Goal: Task Accomplishment & Management: Complete application form

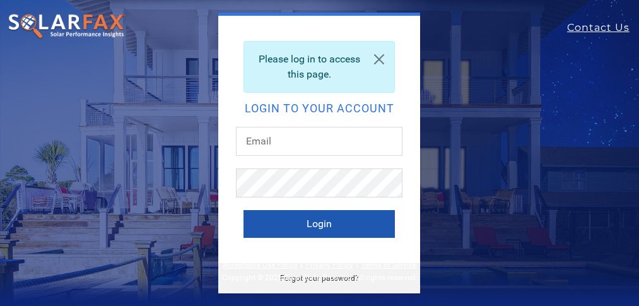
type input "[EMAIL_ADDRESS][DOMAIN_NAME]"
click at [319, 225] on button "Login" at bounding box center [319, 224] width 151 height 28
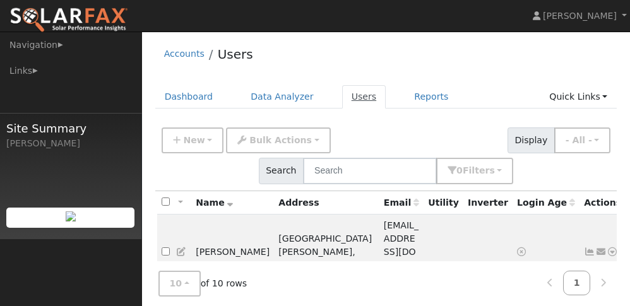
click at [351, 97] on link "Users" at bounding box center [364, 96] width 44 height 23
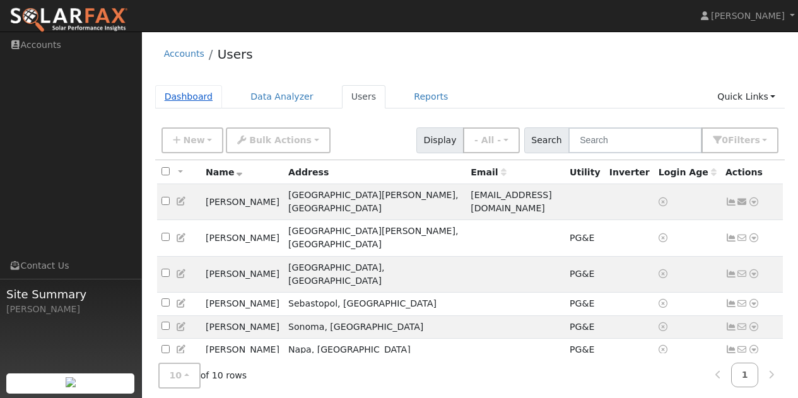
click at [200, 98] on link "Dashboard" at bounding box center [189, 96] width 68 height 23
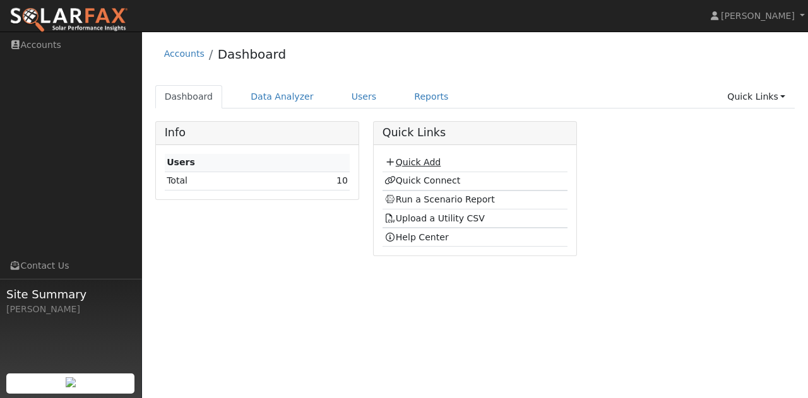
click at [405, 158] on link "Quick Add" at bounding box center [412, 162] width 56 height 10
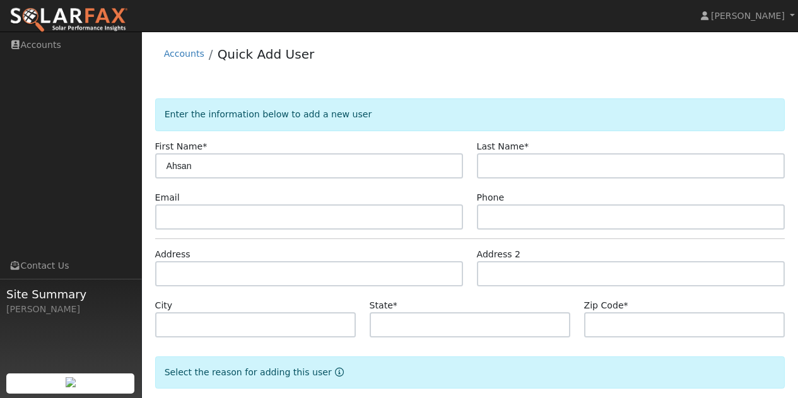
type input "Ahsan"
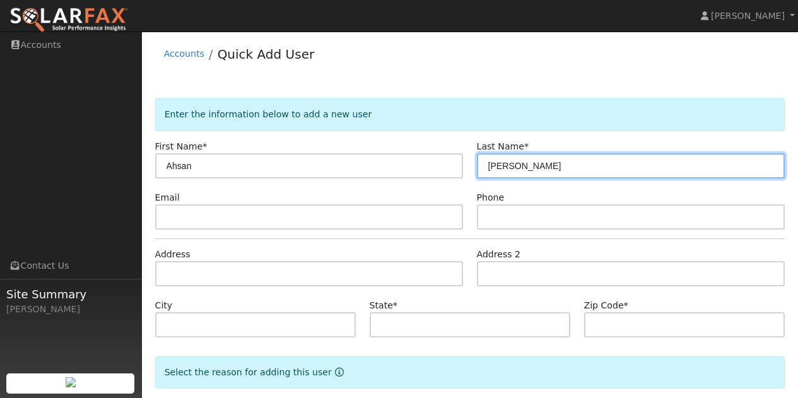
type input "[PERSON_NAME]"
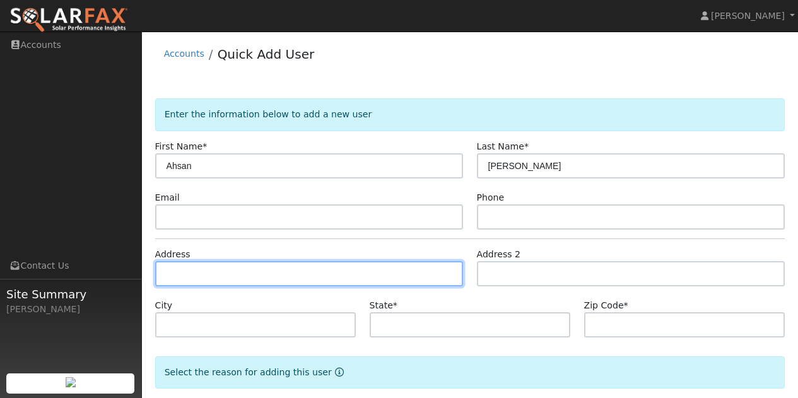
click at [285, 279] on input "text" at bounding box center [309, 273] width 309 height 25
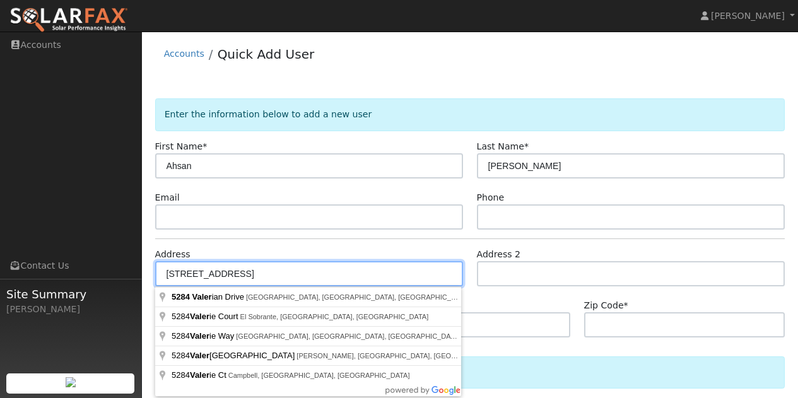
type input "[STREET_ADDRESS]"
type input "[GEOGRAPHIC_DATA]"
type input "CA"
type input "94534"
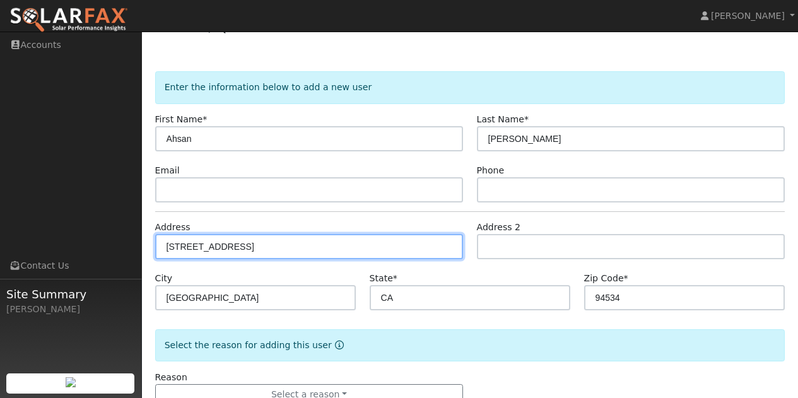
scroll to position [66, 0]
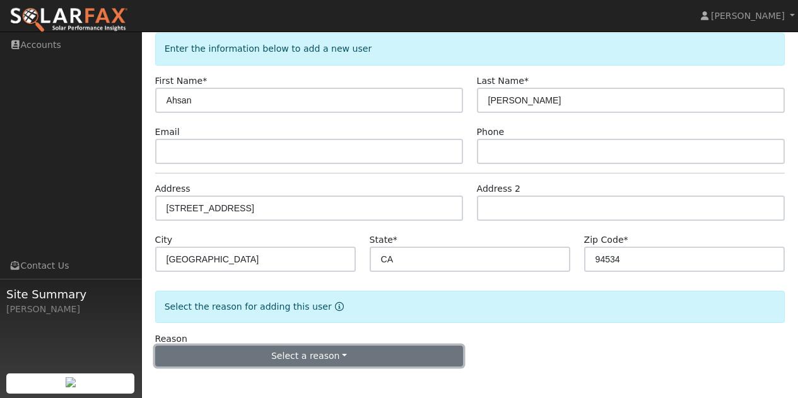
click at [412, 353] on button "Select a reason" at bounding box center [309, 356] width 309 height 21
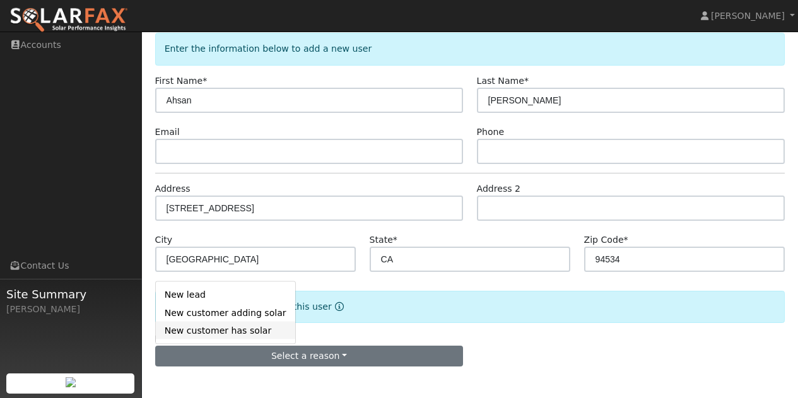
click at [220, 329] on link "New customer has solar" at bounding box center [225, 331] width 139 height 18
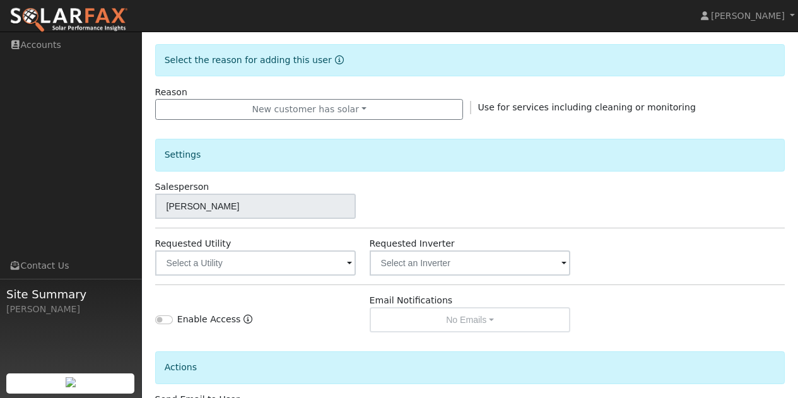
scroll to position [318, 0]
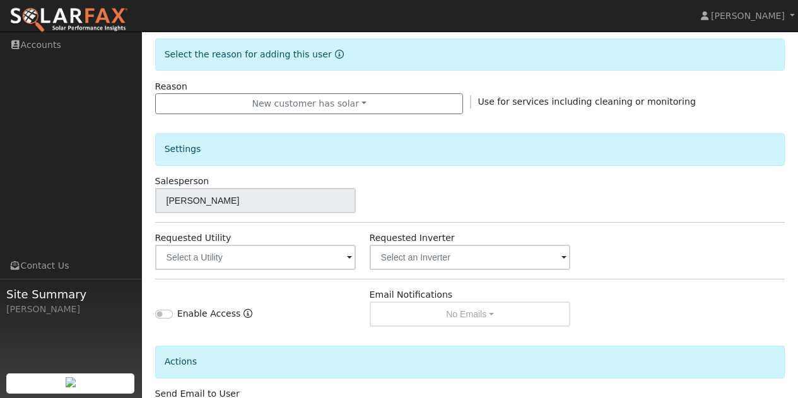
click at [348, 258] on span at bounding box center [349, 258] width 5 height 15
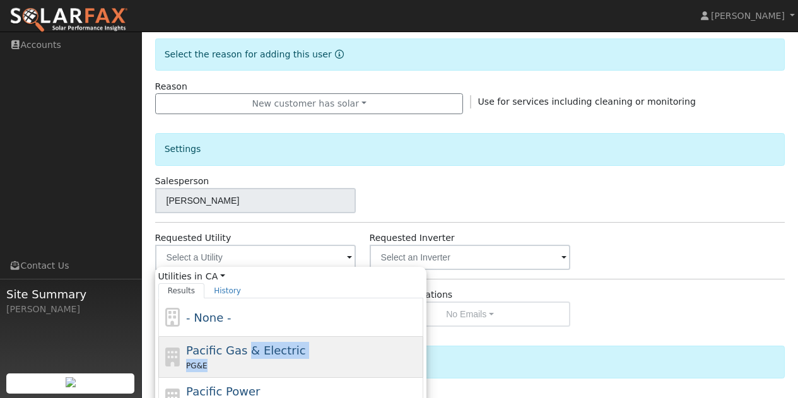
click at [241, 358] on div "Pacific Gas & Electric PG&E" at bounding box center [303, 357] width 234 height 30
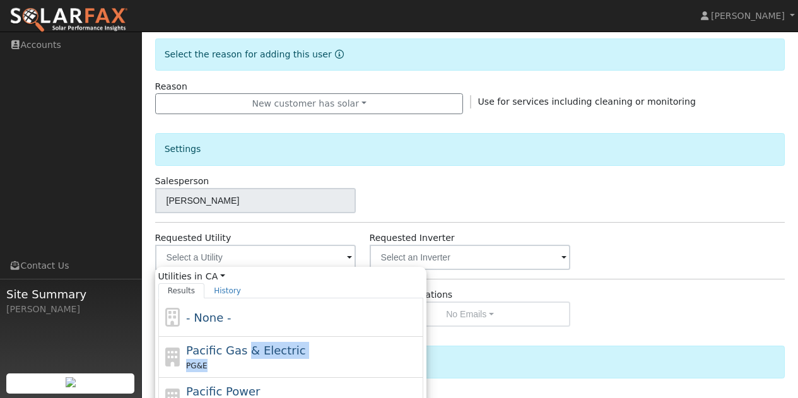
type input "Pacific Gas & Electric"
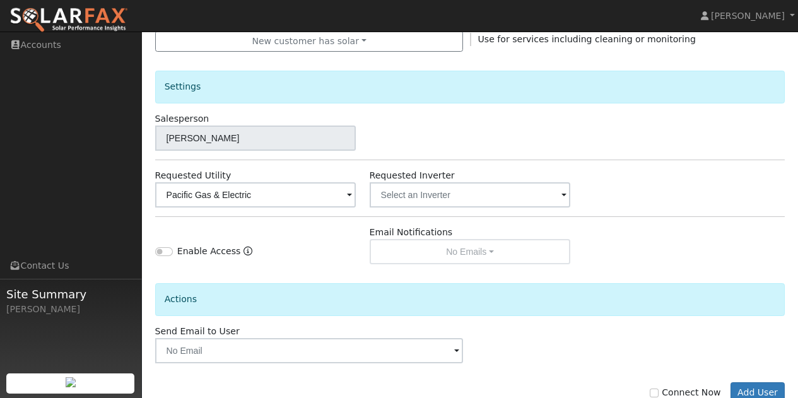
scroll to position [381, 0]
click at [565, 192] on span at bounding box center [564, 195] width 5 height 15
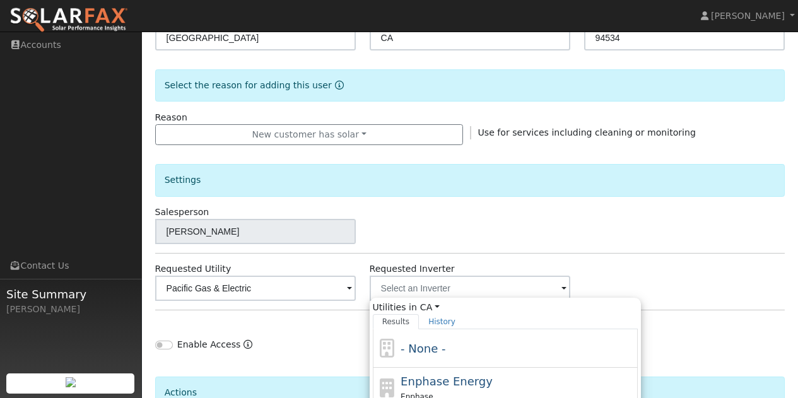
scroll to position [277, 0]
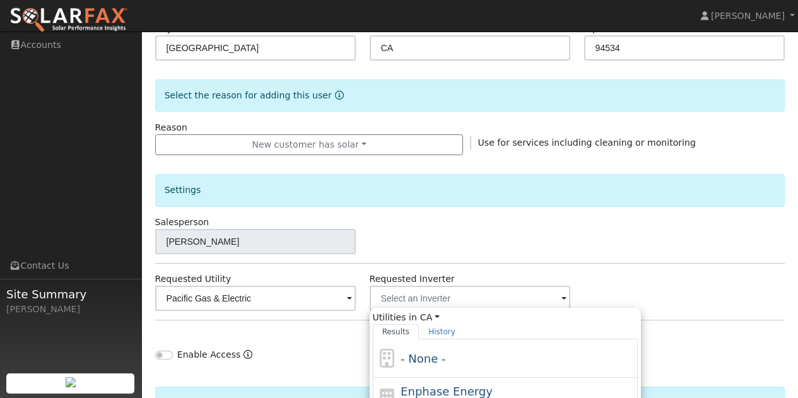
click at [626, 247] on div "Salesperson [PERSON_NAME]" at bounding box center [470, 235] width 644 height 38
